Goal: Navigation & Orientation: Find specific page/section

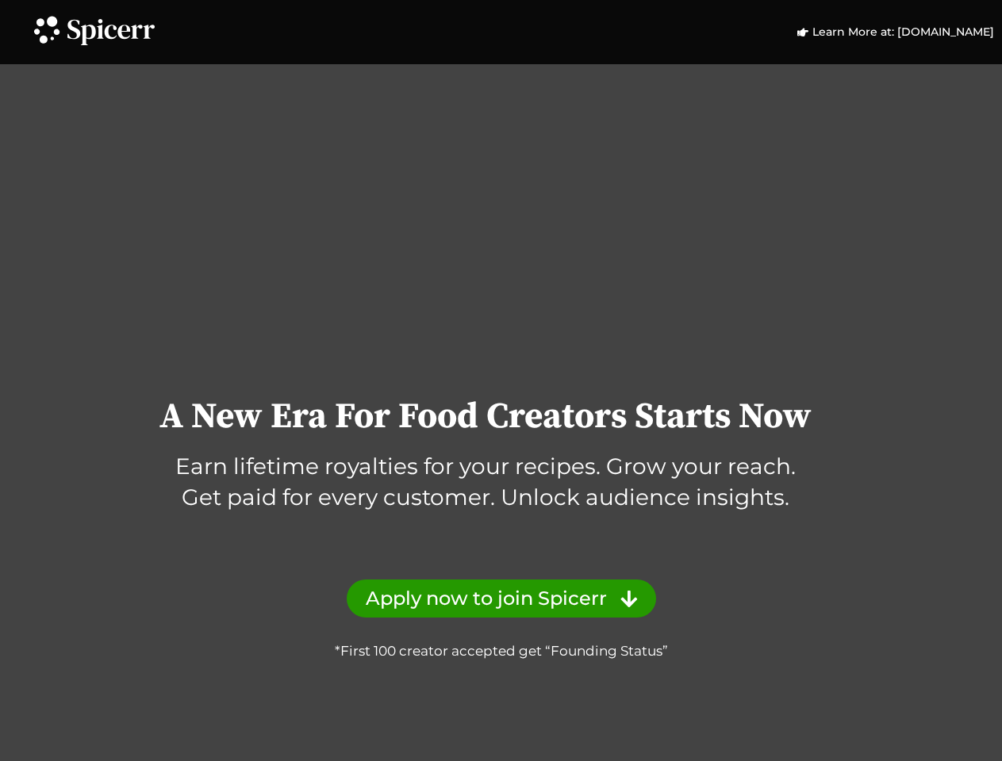
click at [500, 381] on div "A New Era For Food Creators Starts Now Earn lifetime royalties for your recipes…" at bounding box center [501, 386] width 1002 height 551
click at [46, 29] on icon at bounding box center [46, 29] width 34 height 34
click at [111, 32] on icon at bounding box center [110, 32] width 87 height 26
